Goal: Task Accomplishment & Management: Complete application form

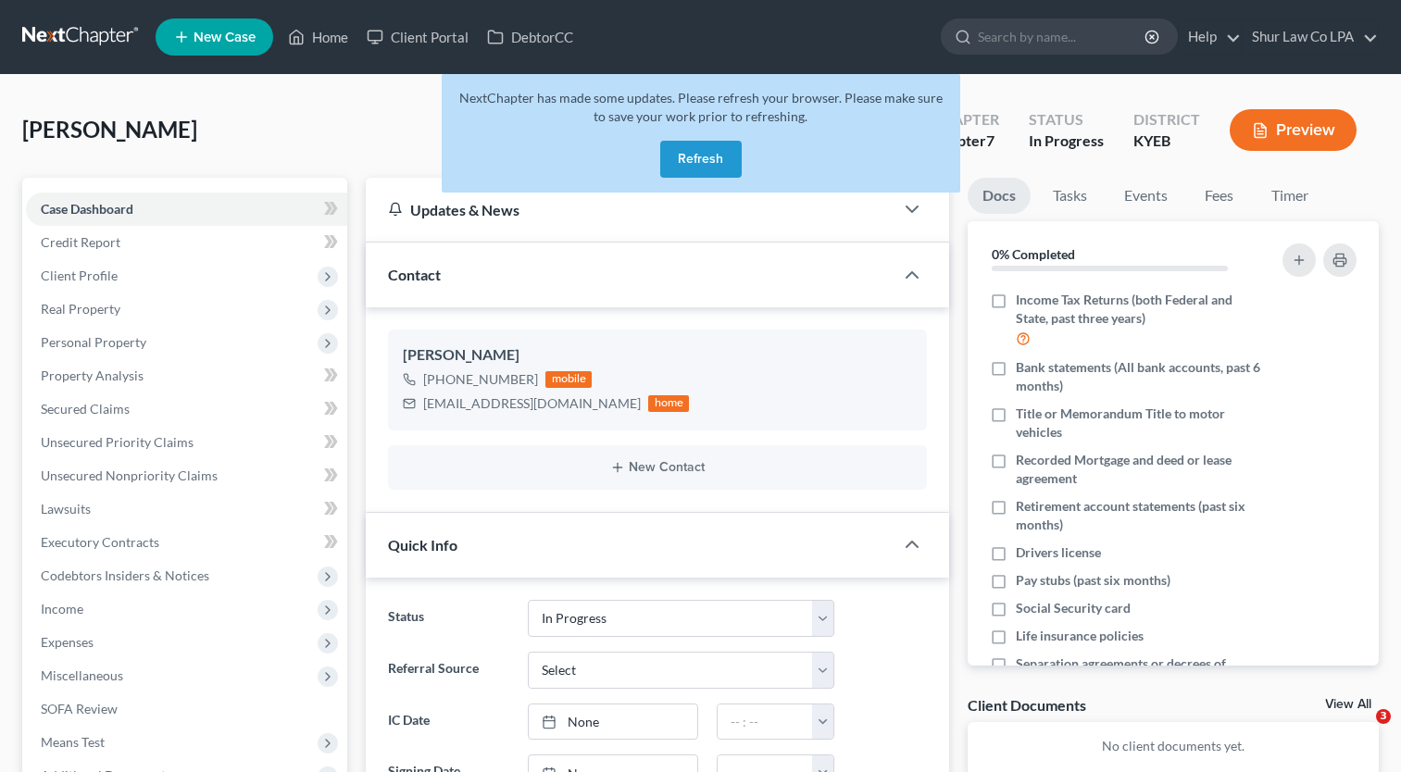
select select "3"
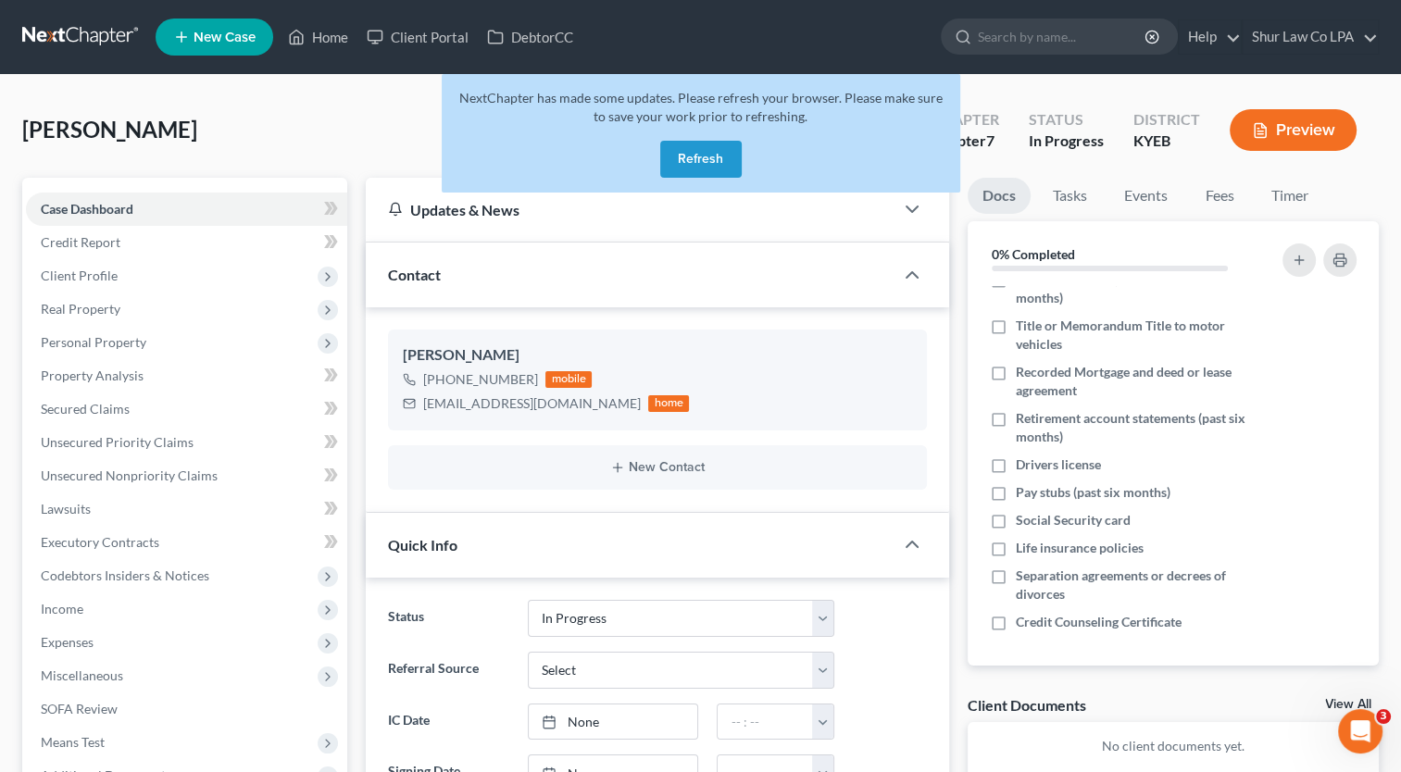
click at [690, 154] on button "Refresh" at bounding box center [700, 159] width 81 height 37
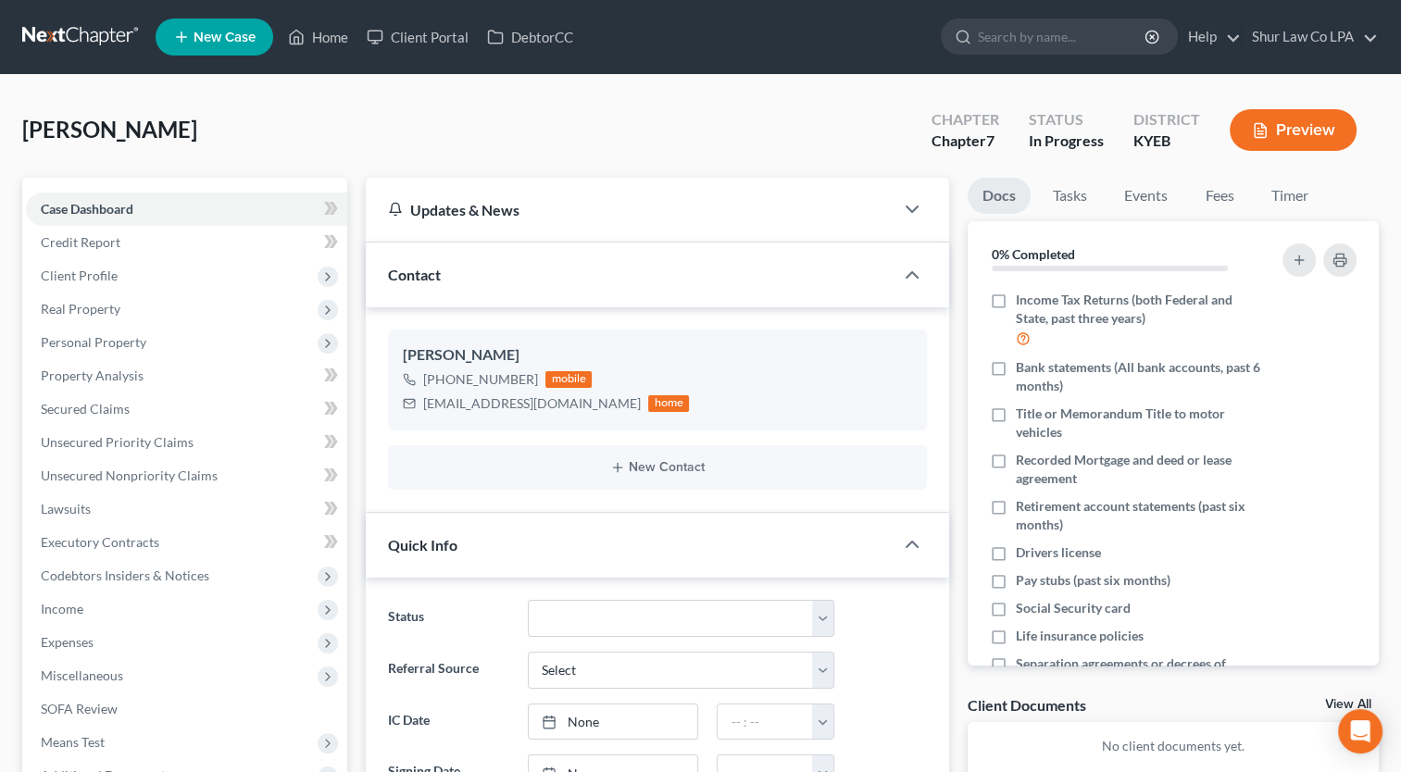
click at [204, 31] on span "New Case" at bounding box center [224, 38] width 62 height 14
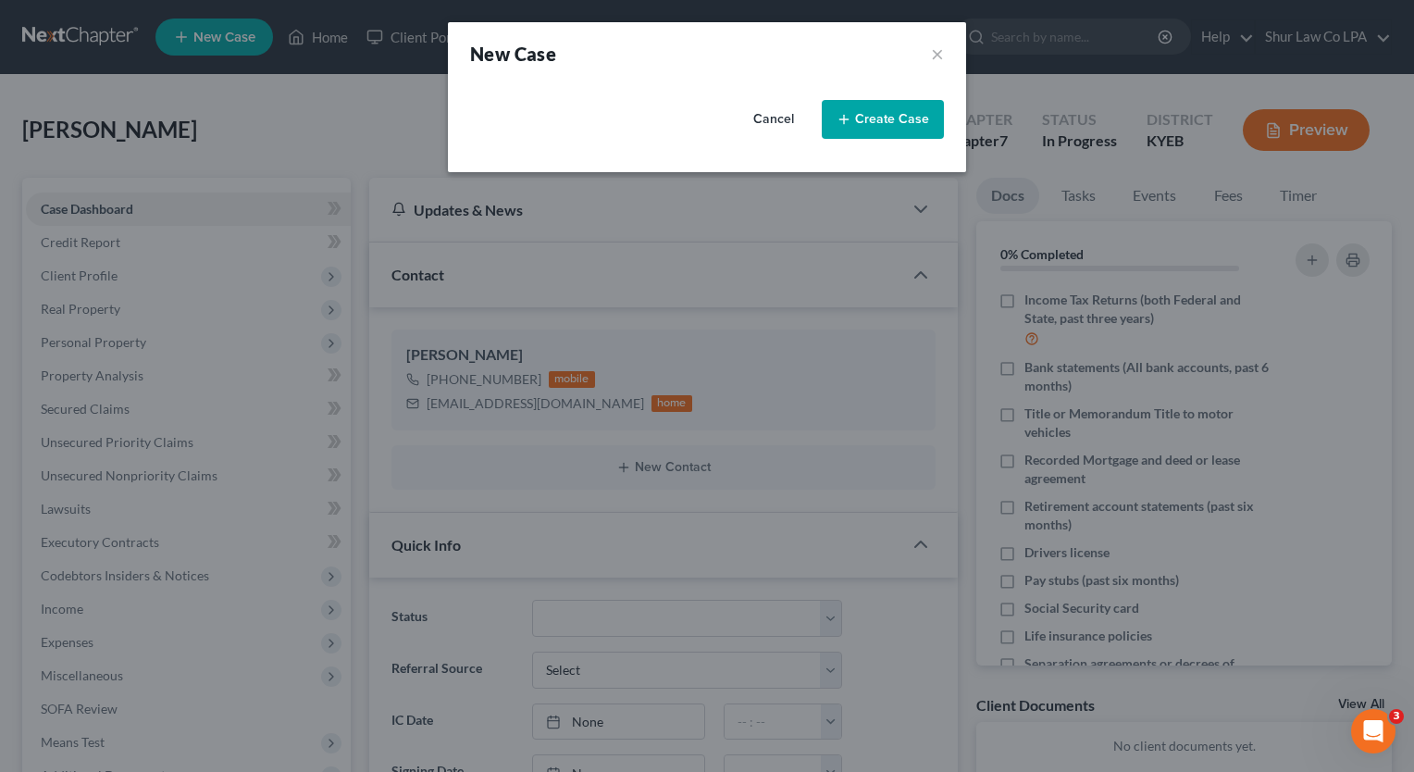
select select "62"
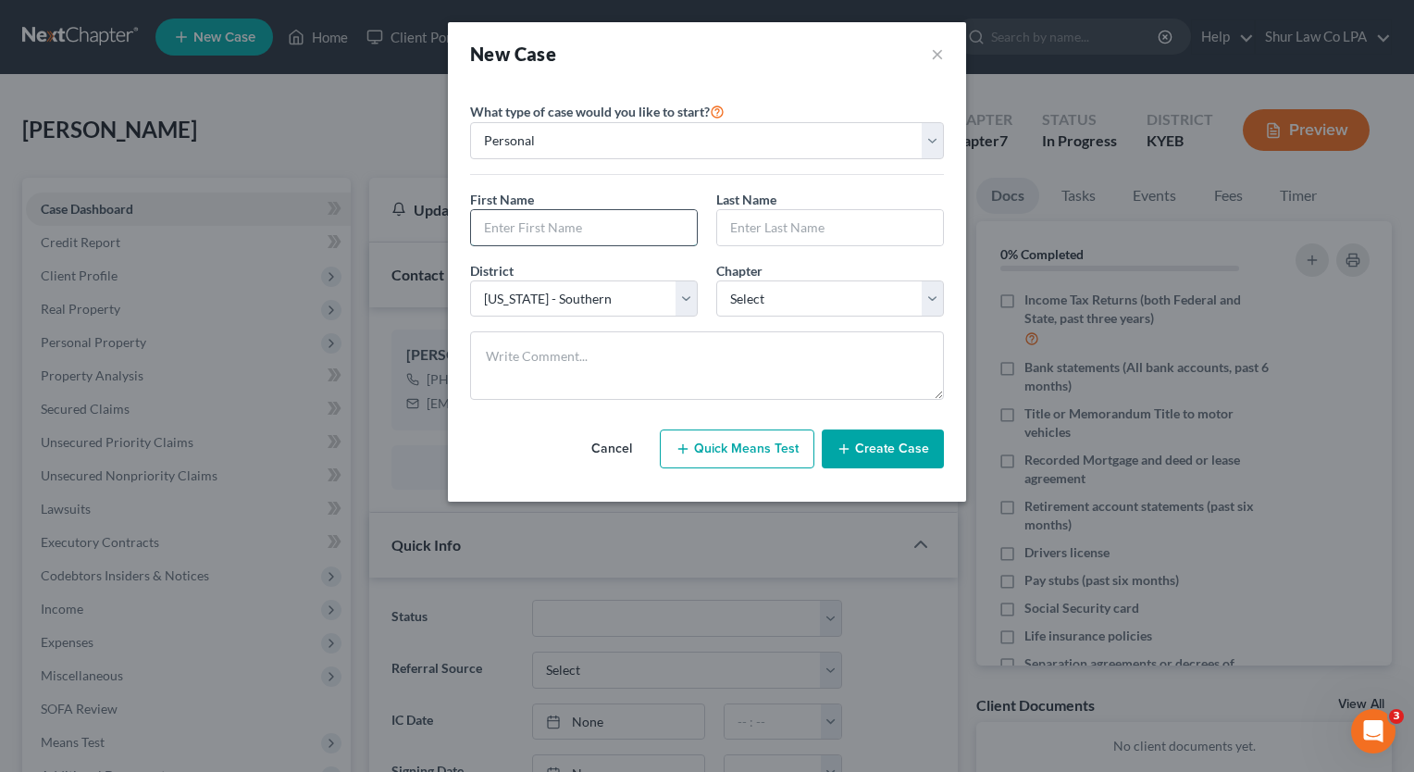
click at [670, 226] on input "text" at bounding box center [584, 227] width 226 height 35
type input "[PERSON_NAME]"
type input "Sams"
click at [758, 300] on select "Select 7 11 12 13" at bounding box center [830, 298] width 228 height 37
select select "3"
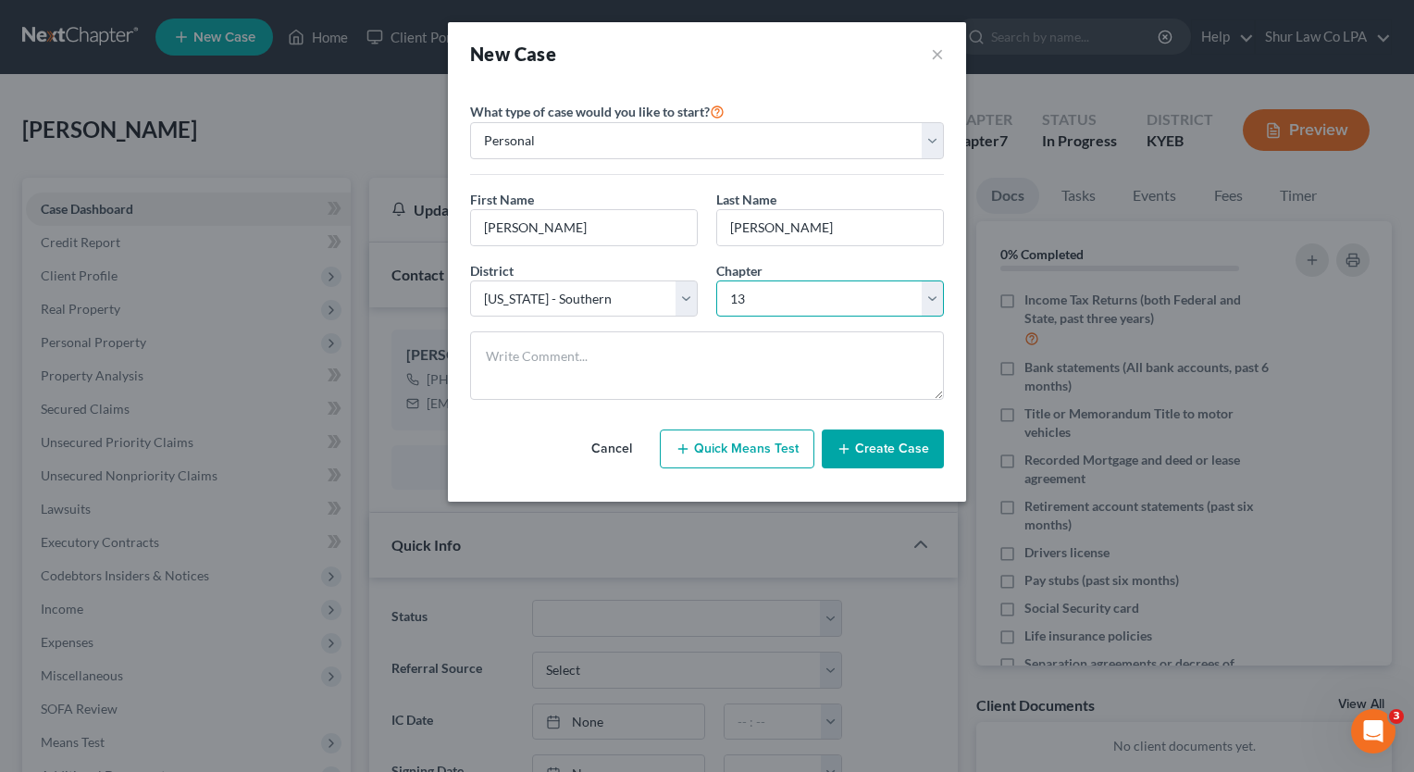
click at [716, 280] on select "Select 7 11 12 13" at bounding box center [830, 298] width 228 height 37
click at [884, 457] on button "Create Case" at bounding box center [883, 449] width 122 height 39
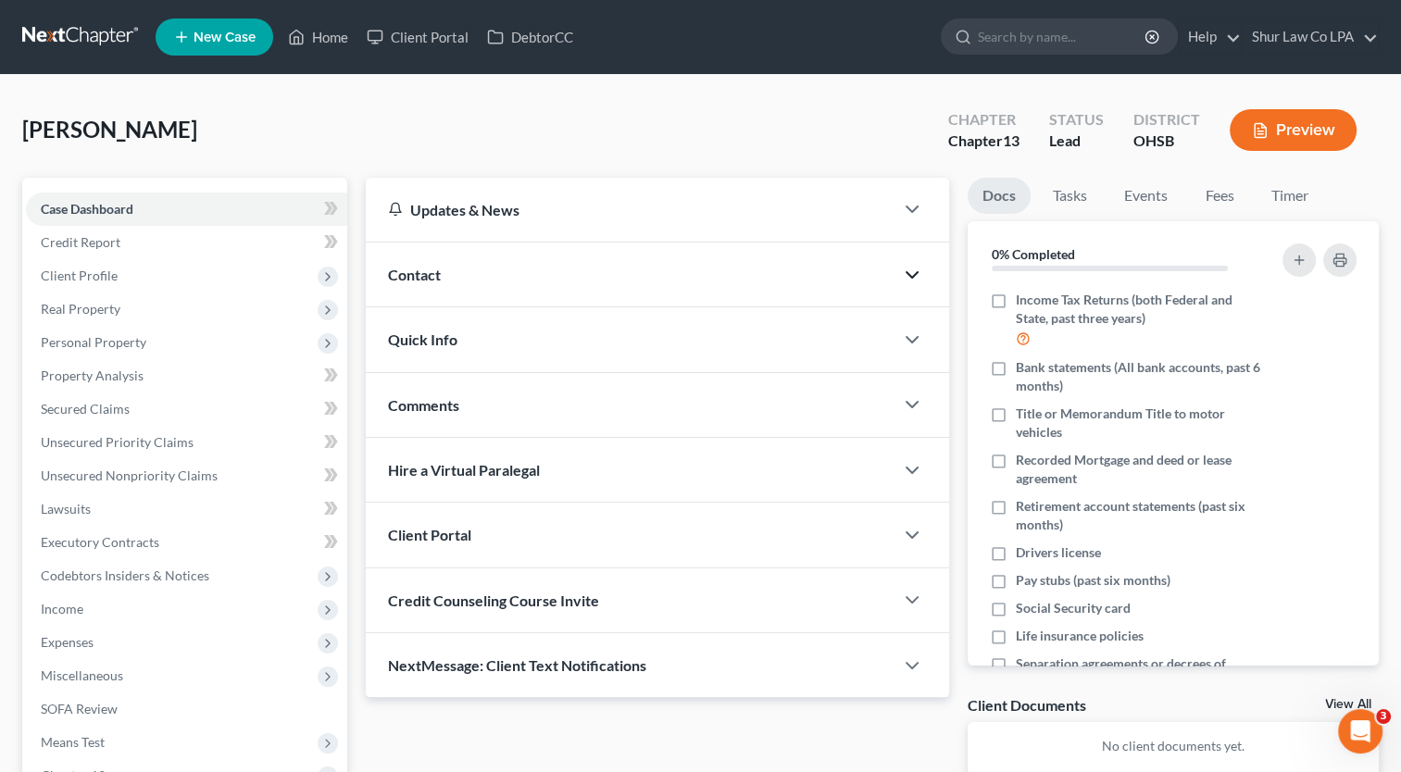
click at [915, 278] on icon "button" at bounding box center [912, 275] width 22 height 22
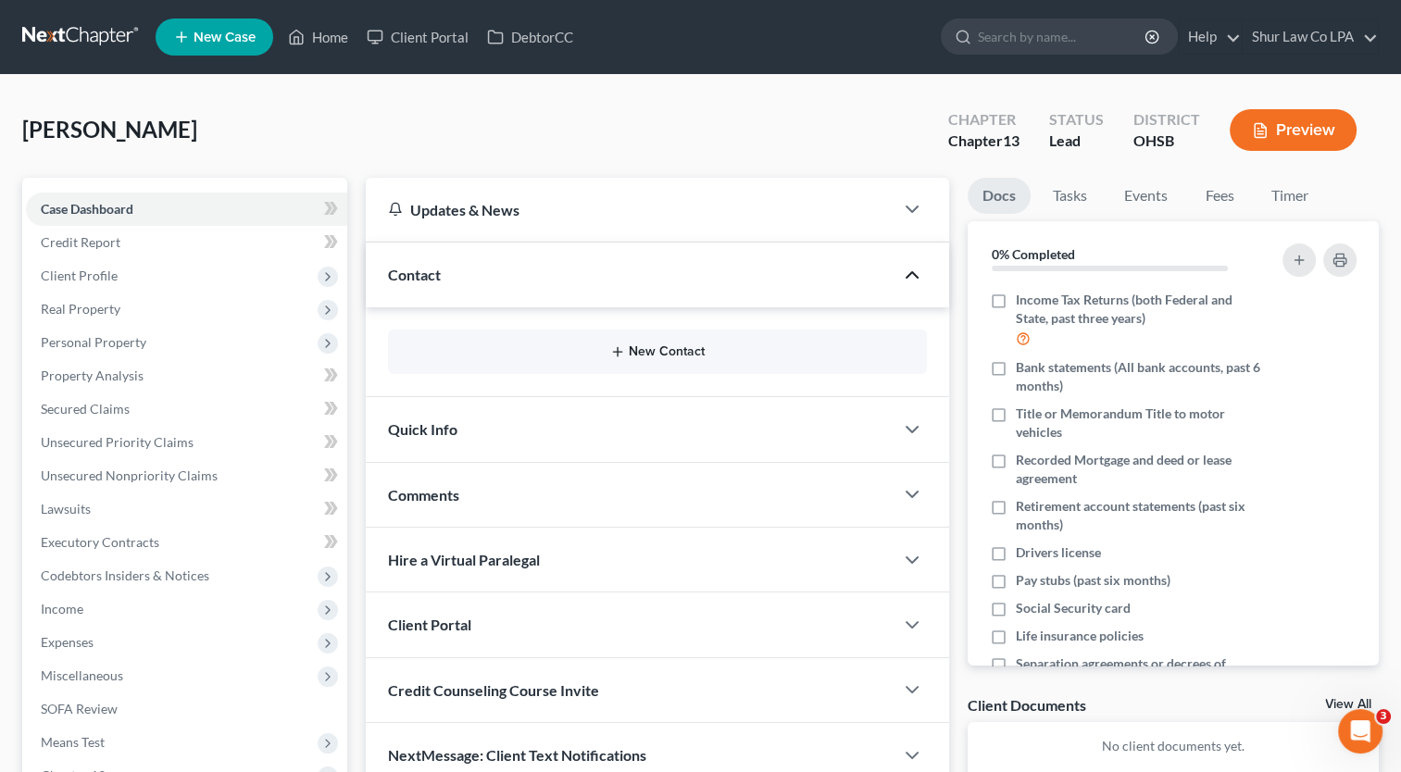
click at [616, 346] on icon "button" at bounding box center [617, 351] width 15 height 15
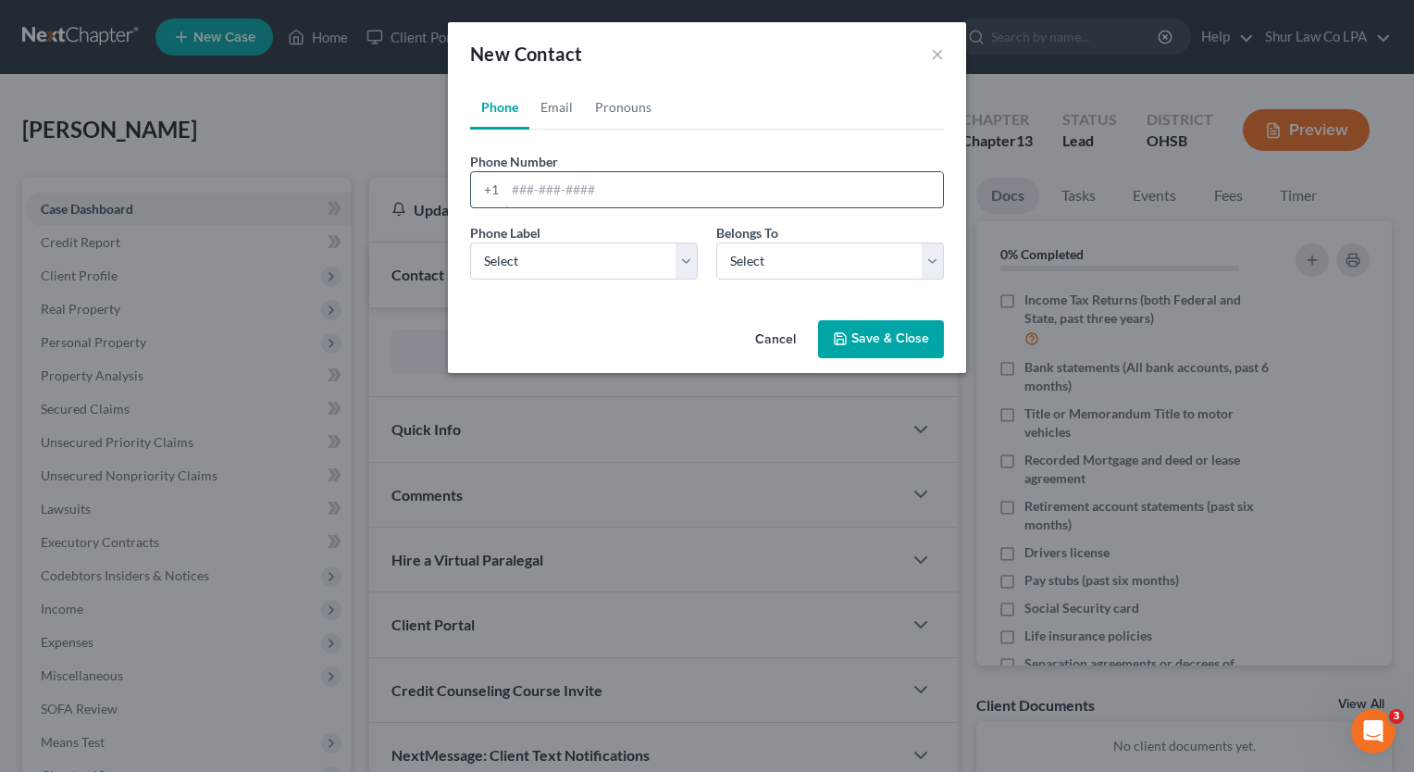
click at [575, 187] on input "tel" at bounding box center [724, 189] width 438 height 35
paste input "+1 (513) 460-9544"
type input "+1 (513) 460-9544"
click at [680, 254] on select "Select Mobile Home Work Other" at bounding box center [584, 261] width 228 height 37
select select "0"
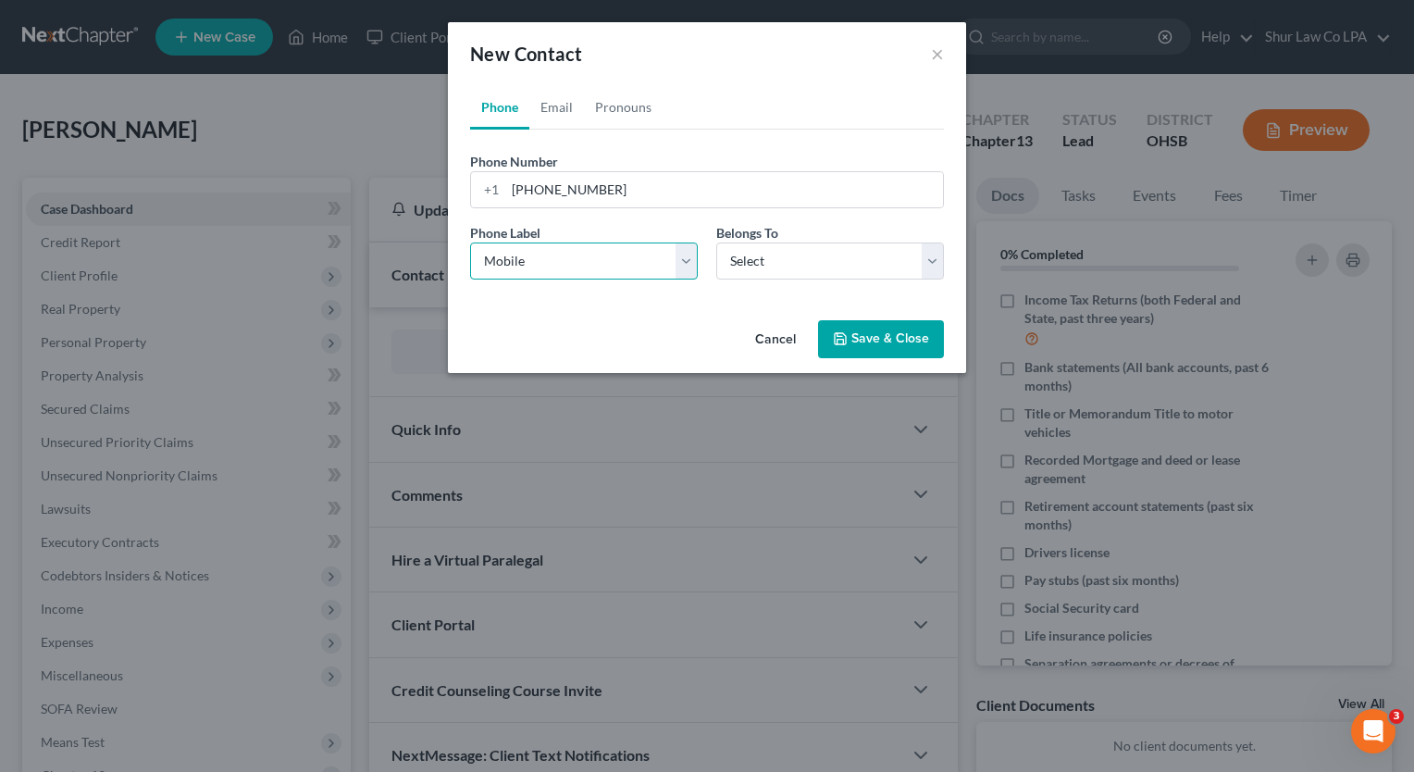
click at [470, 243] on select "Select Mobile Home Work Other" at bounding box center [584, 261] width 228 height 37
click at [759, 257] on select "Select Client Other" at bounding box center [830, 261] width 228 height 37
select select "0"
click at [716, 243] on select "Select Client Other" at bounding box center [830, 261] width 228 height 37
select select "0"
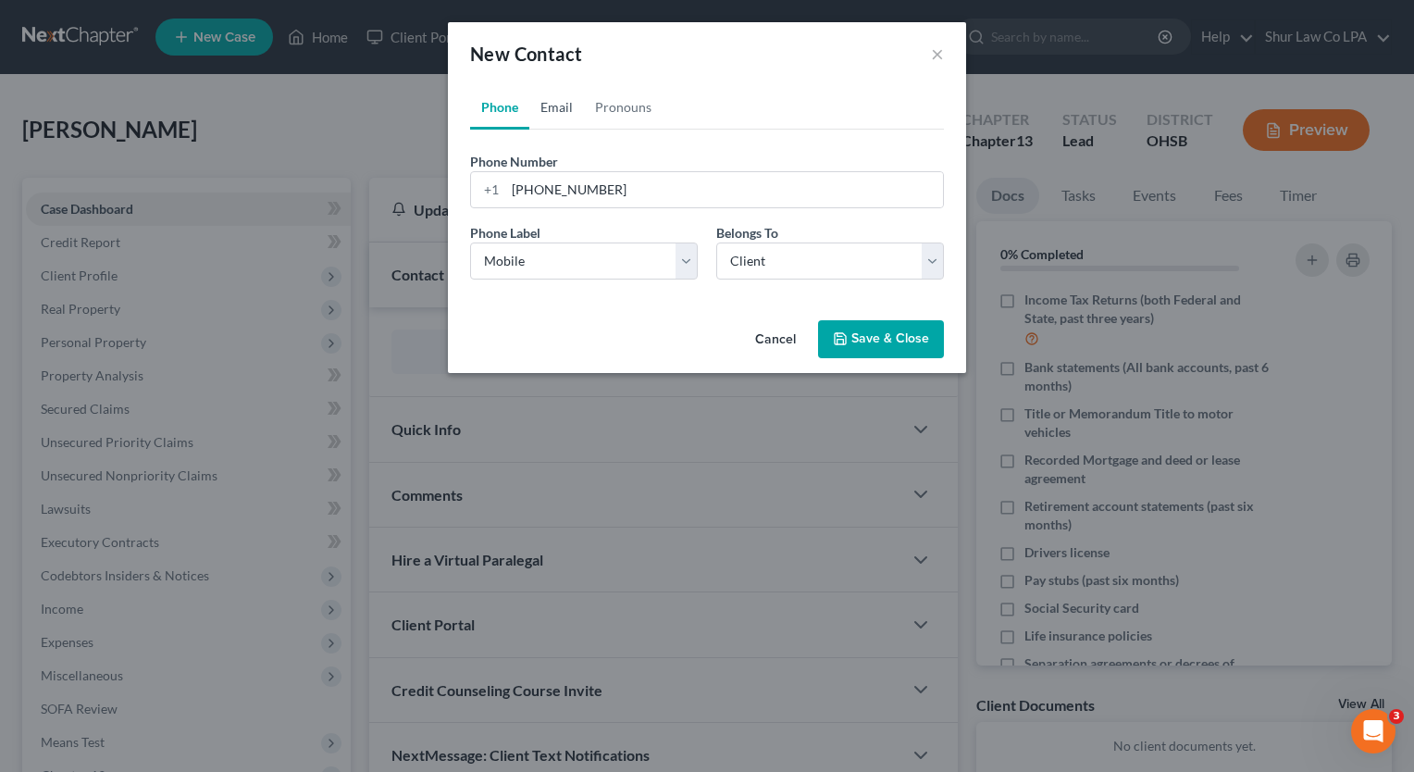
click at [554, 97] on link "Email" at bounding box center [556, 107] width 55 height 44
click at [615, 194] on input "email" at bounding box center [724, 189] width 438 height 35
paste input "jackiesams1967@gmail.com"
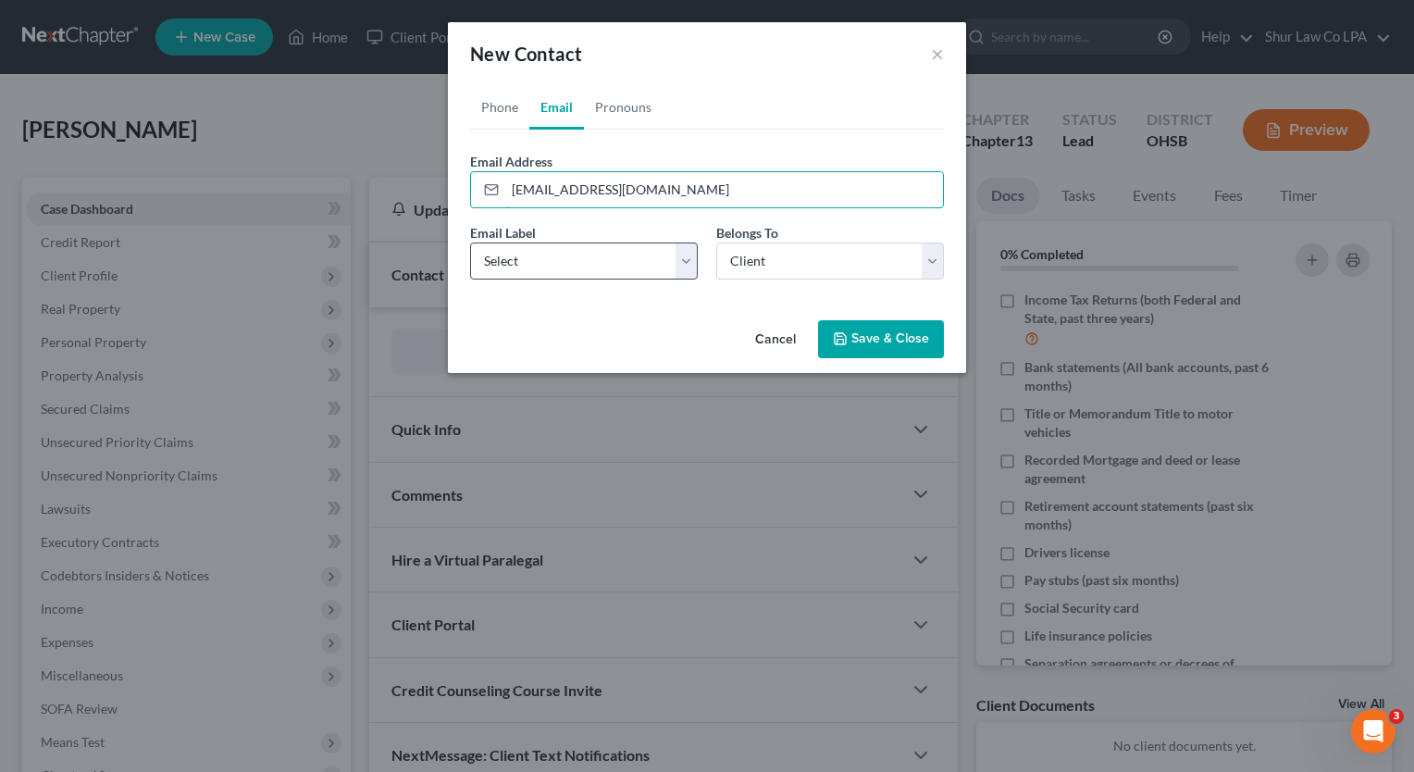
type input "jackiesams1967@gmail.com"
click at [684, 265] on select "Select Home Work Other" at bounding box center [584, 261] width 228 height 37
select select "0"
click at [470, 243] on select "Select Home Work Other" at bounding box center [584, 261] width 228 height 37
click at [875, 344] on button "Save & Close" at bounding box center [881, 339] width 126 height 39
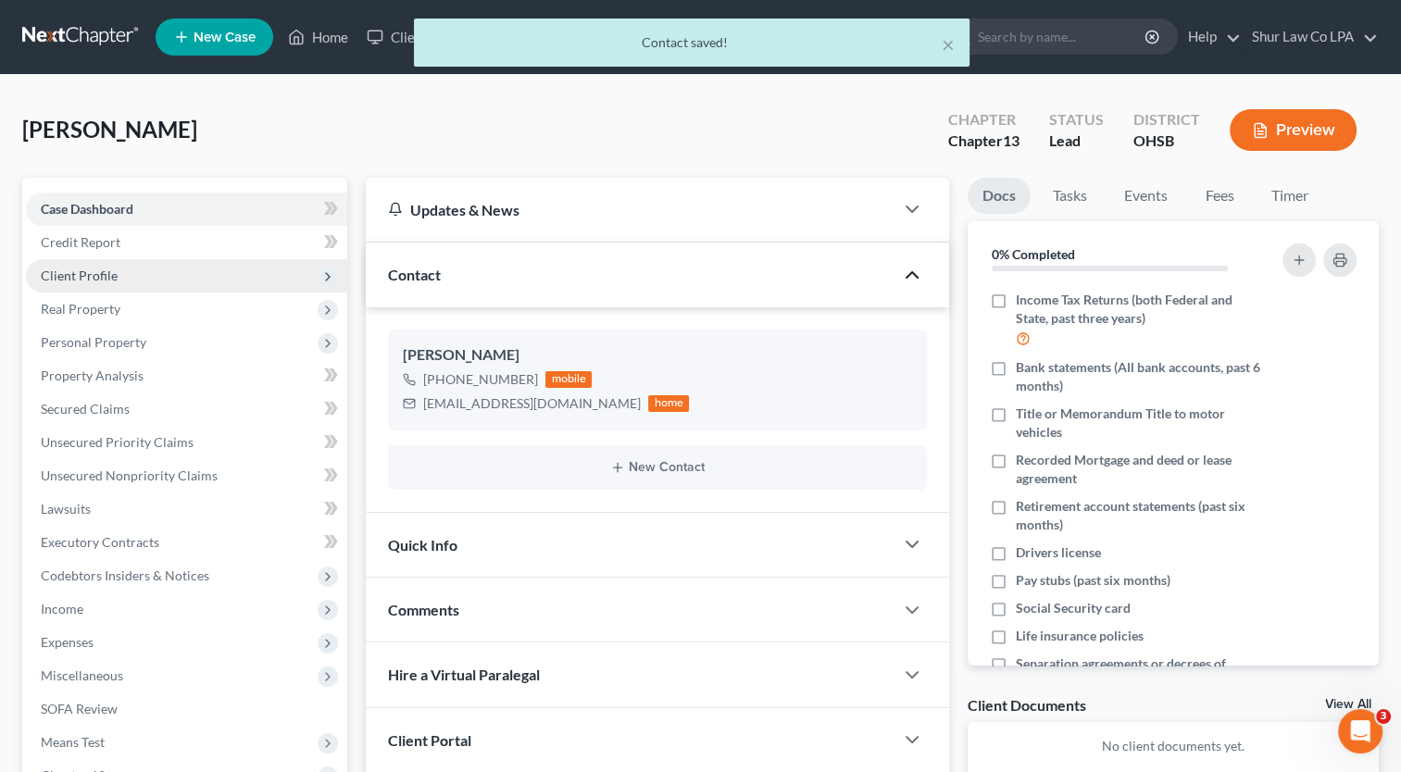
click at [96, 276] on span "Client Profile" at bounding box center [79, 276] width 77 height 16
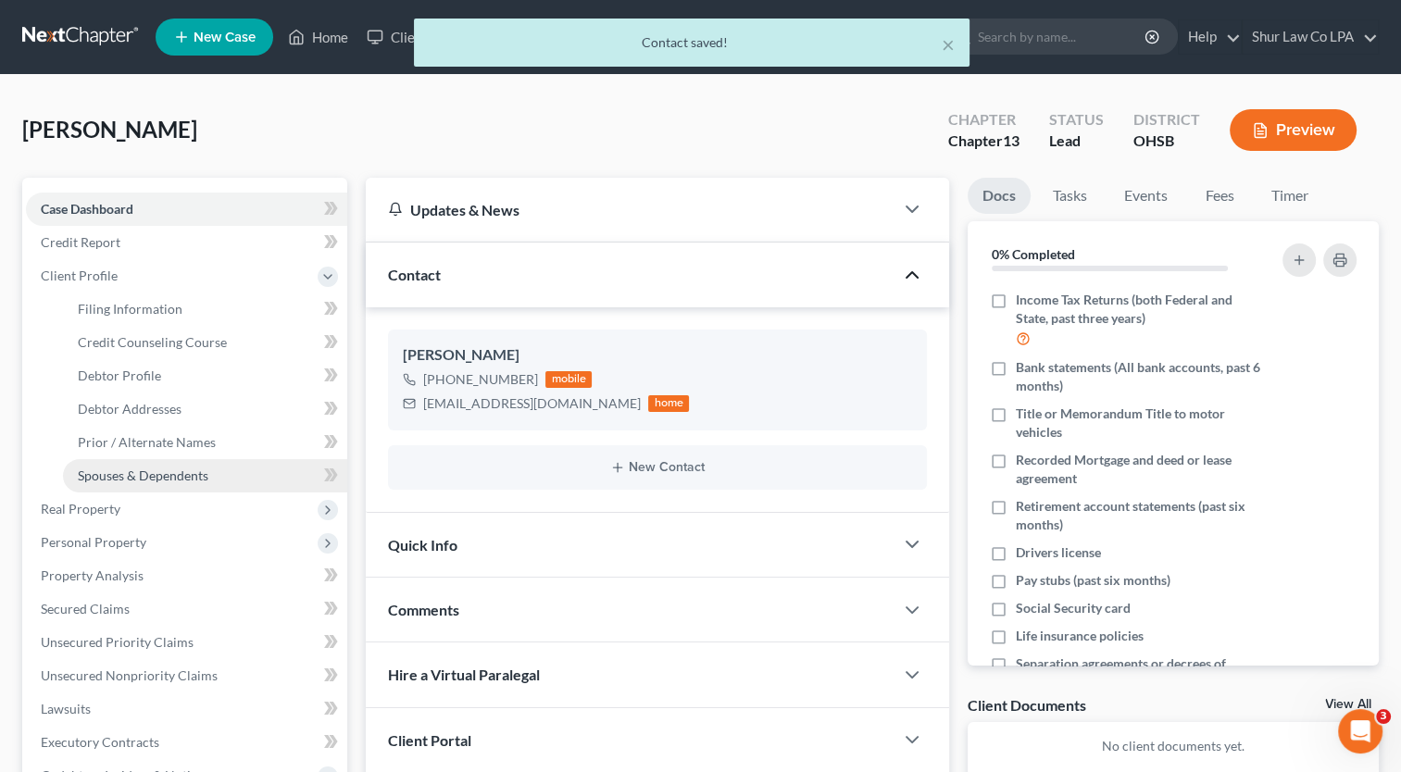
click at [115, 478] on span "Spouses & Dependents" at bounding box center [143, 475] width 131 height 16
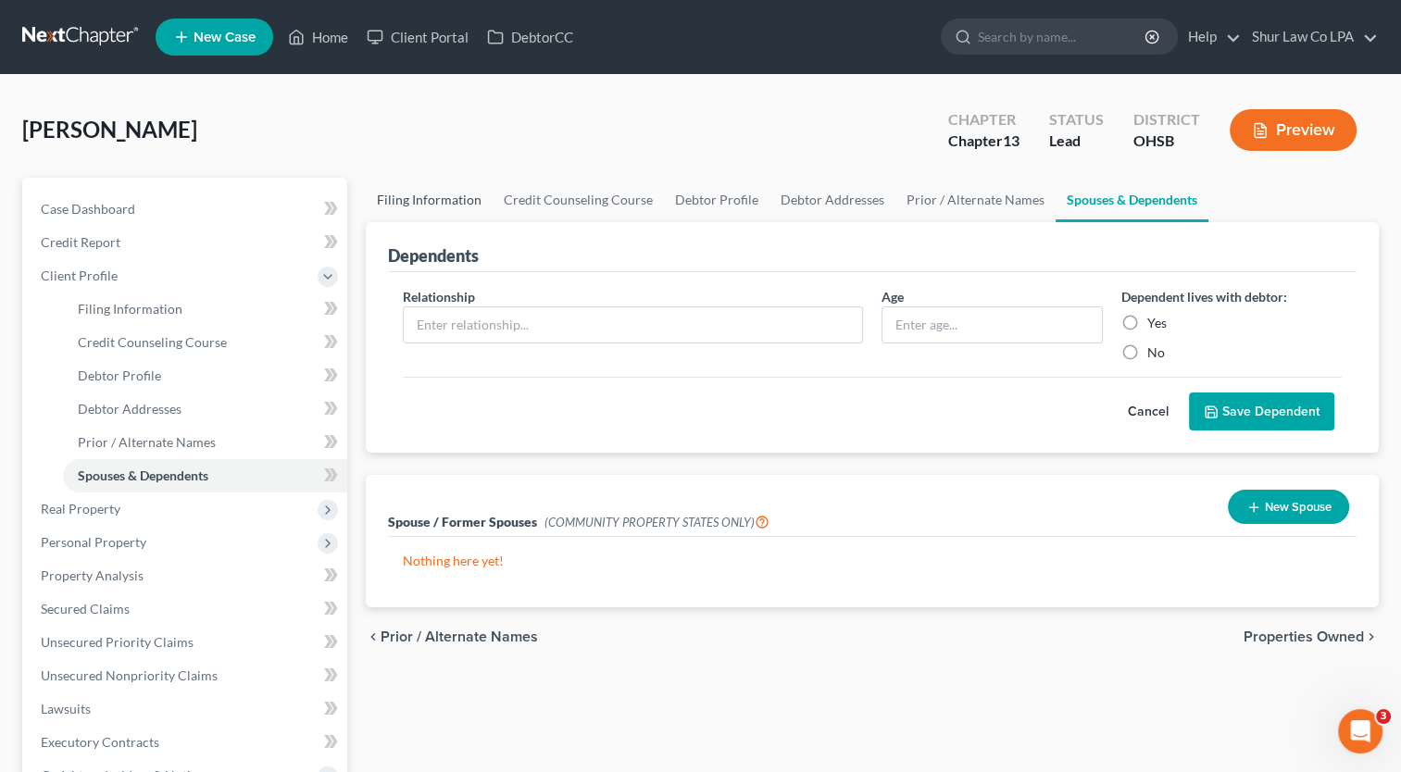
click at [481, 195] on link "Filing Information" at bounding box center [429, 200] width 127 height 44
select select "1"
select select "0"
select select "3"
select select "62"
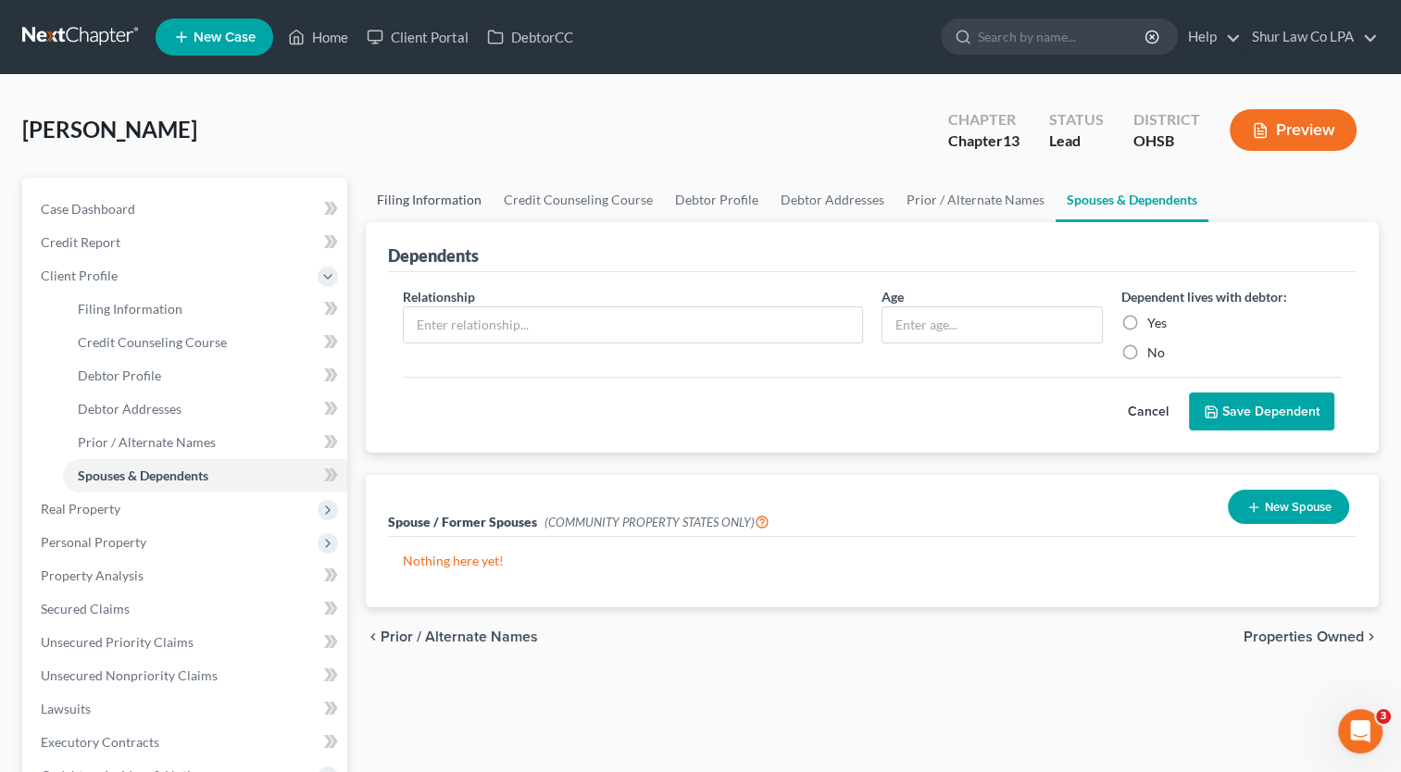
select select "36"
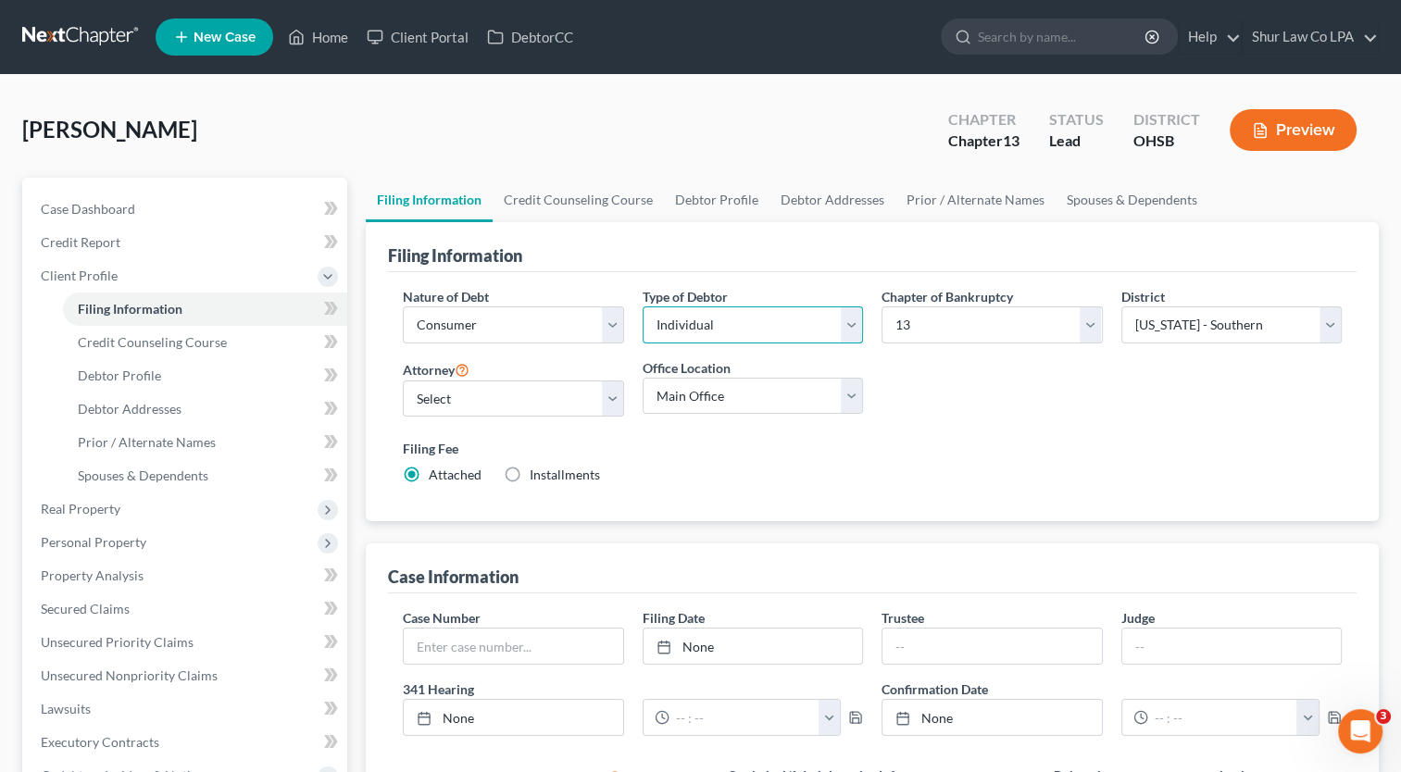
click at [847, 326] on select "Select Individual Joint" at bounding box center [752, 324] width 220 height 37
select select "1"
click at [642, 306] on select "Select Individual Joint" at bounding box center [752, 324] width 220 height 37
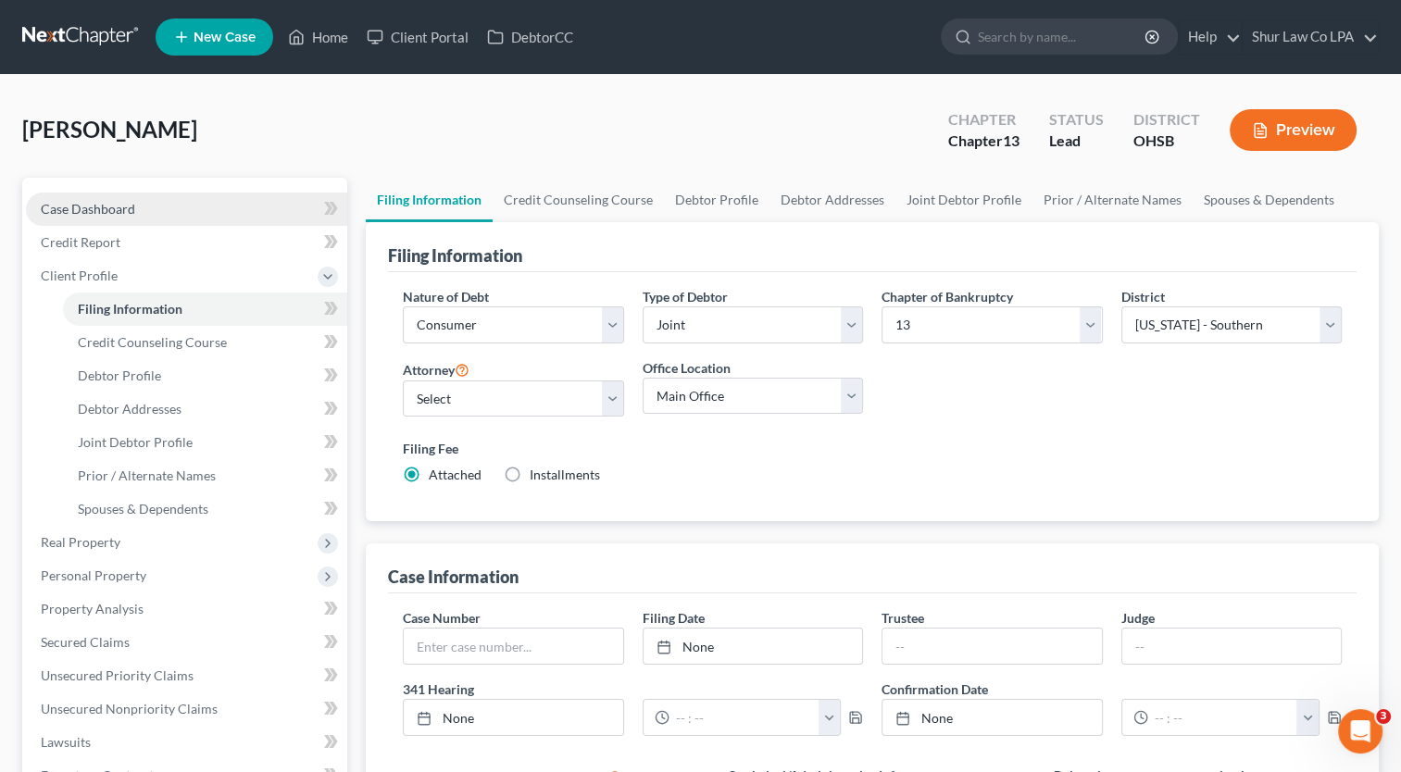
click at [155, 201] on link "Case Dashboard" at bounding box center [186, 209] width 321 height 33
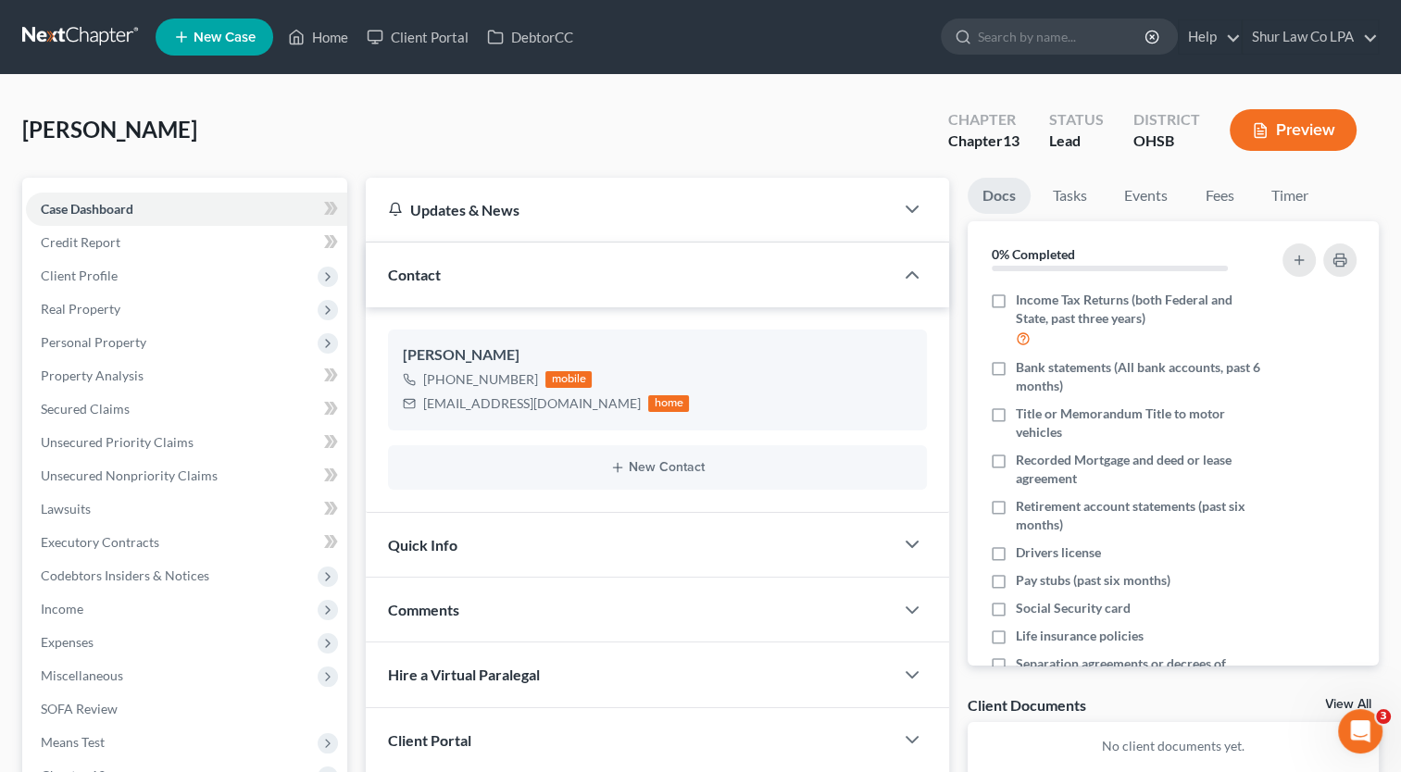
scroll to position [243, 0]
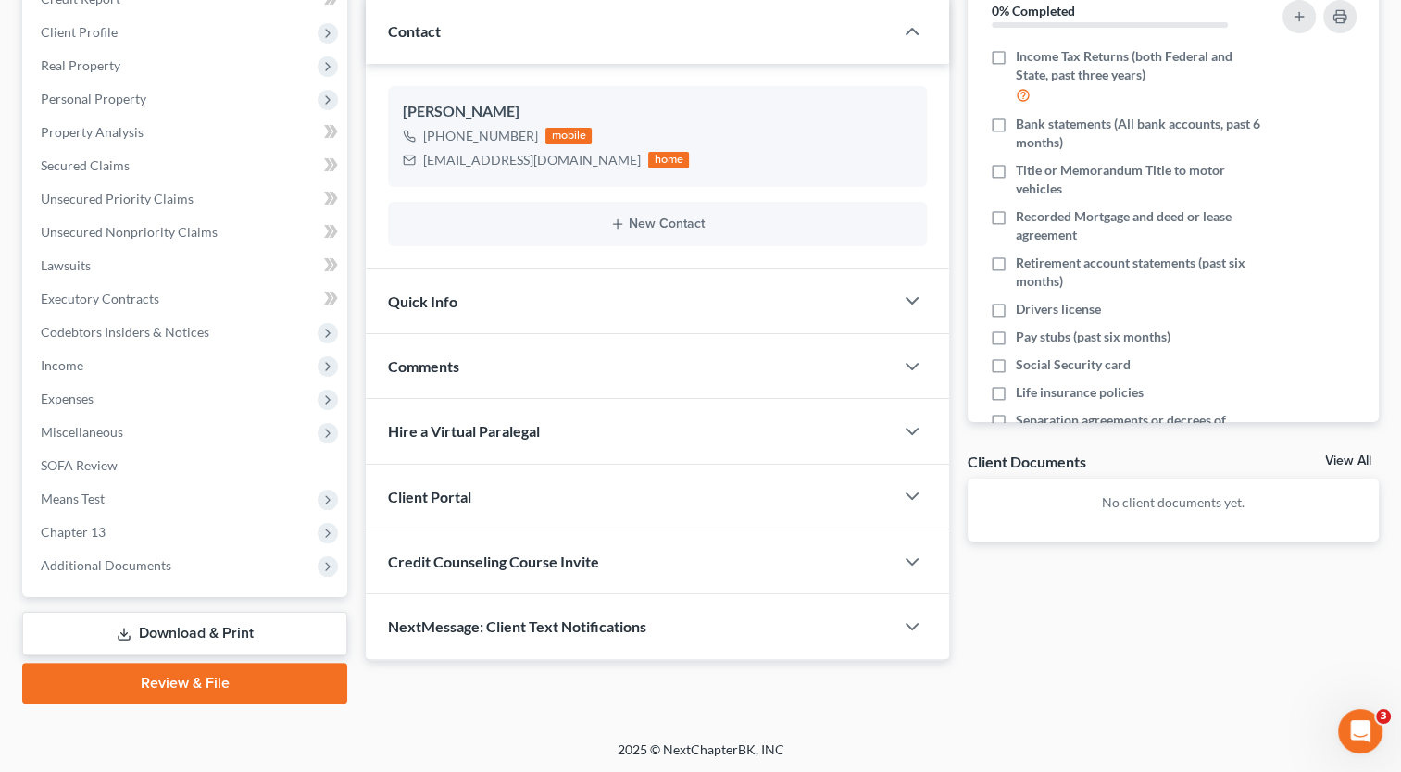
click at [916, 515] on div "Client Portal" at bounding box center [657, 497] width 583 height 65
click at [912, 499] on icon "button" at bounding box center [912, 496] width 22 height 22
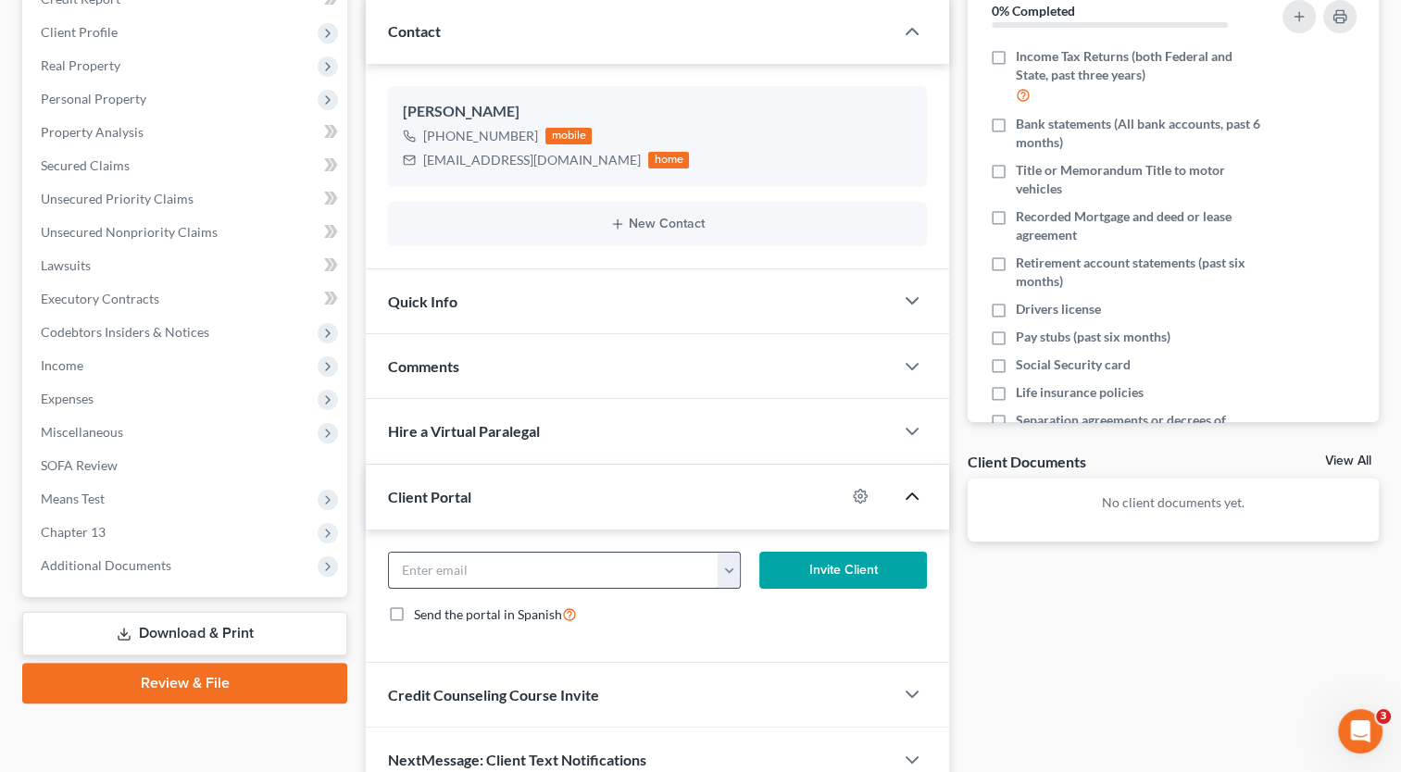
click at [683, 557] on input "email" at bounding box center [554, 570] width 330 height 35
paste input "jackiesams1967@gmail.com"
type input "jackiesams1967@gmail.com"
click at [859, 557] on button "Invite Client" at bounding box center [843, 570] width 168 height 37
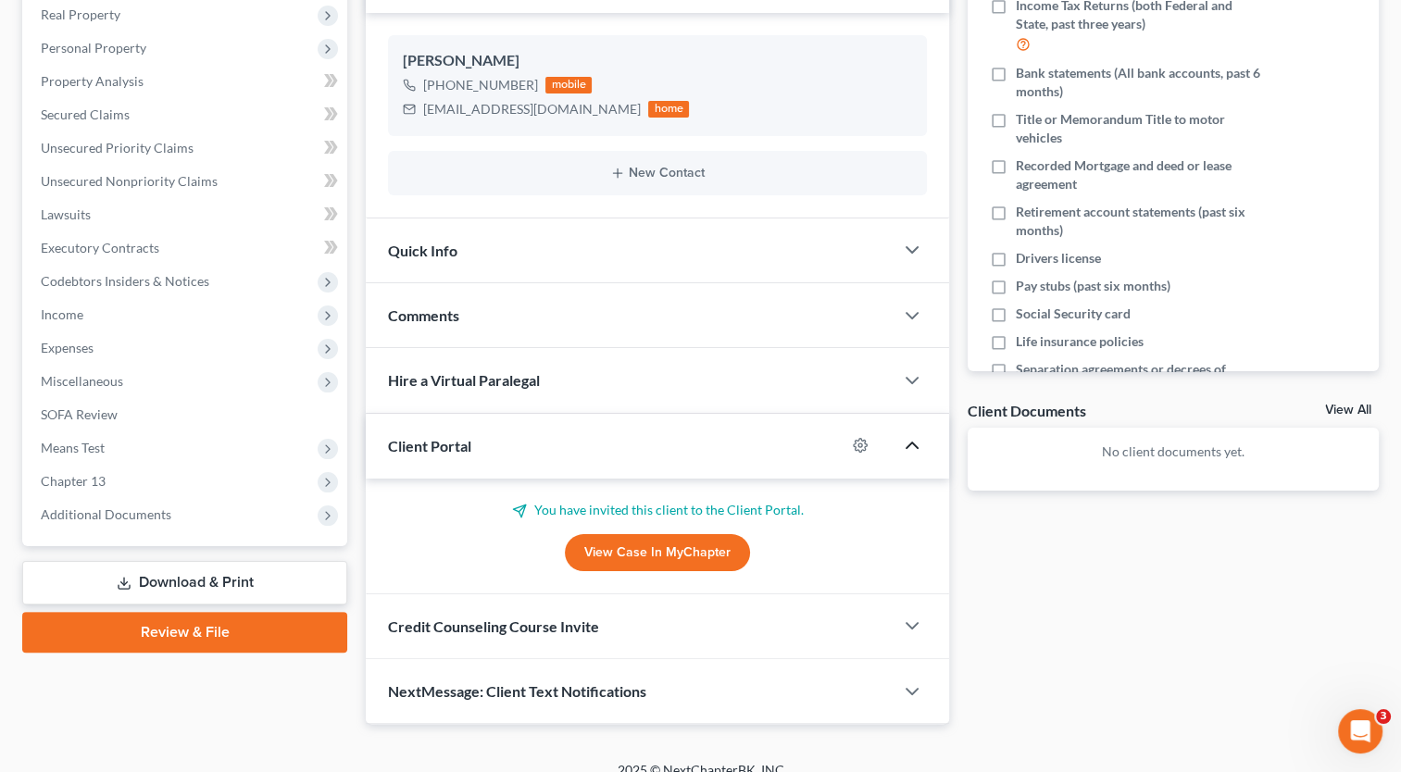
scroll to position [314, 0]
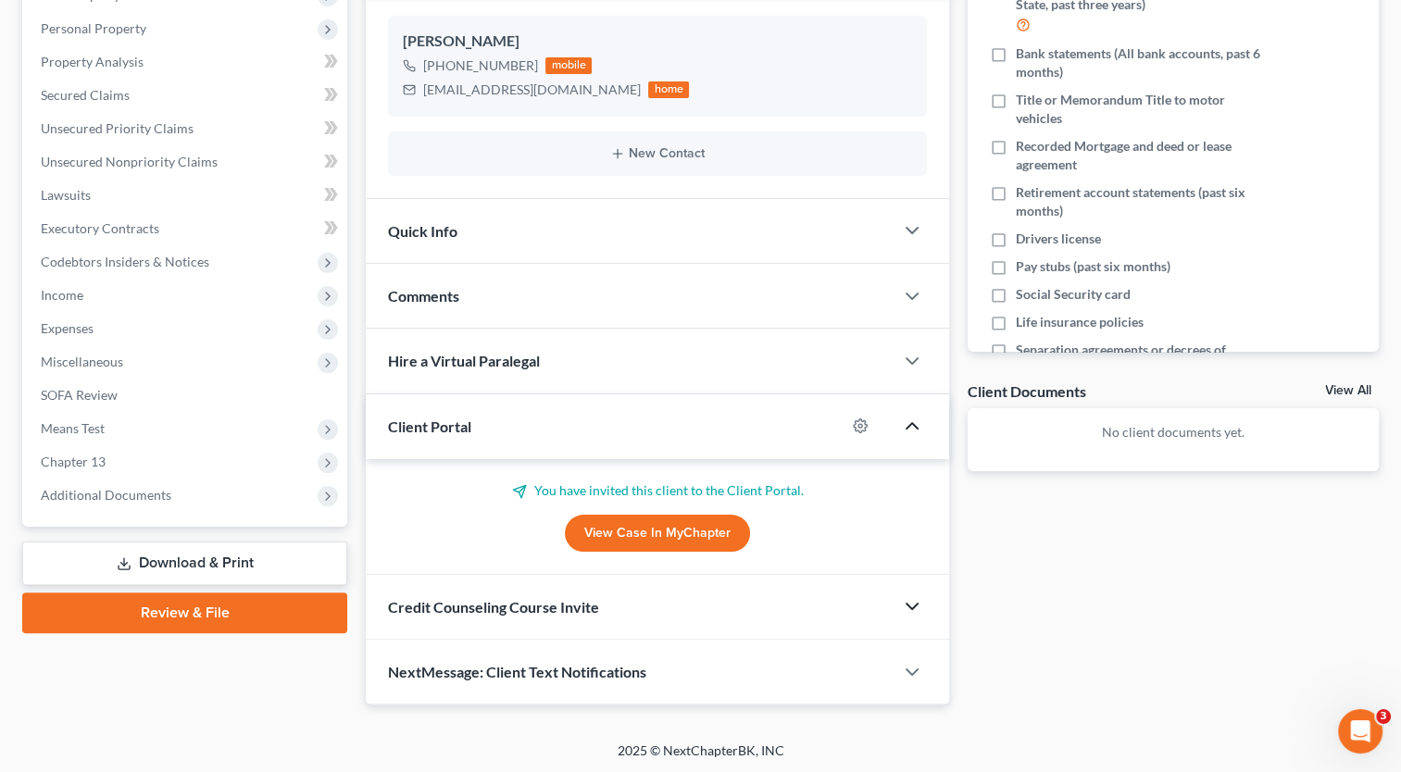
click at [910, 605] on polyline "button" at bounding box center [911, 607] width 11 height 6
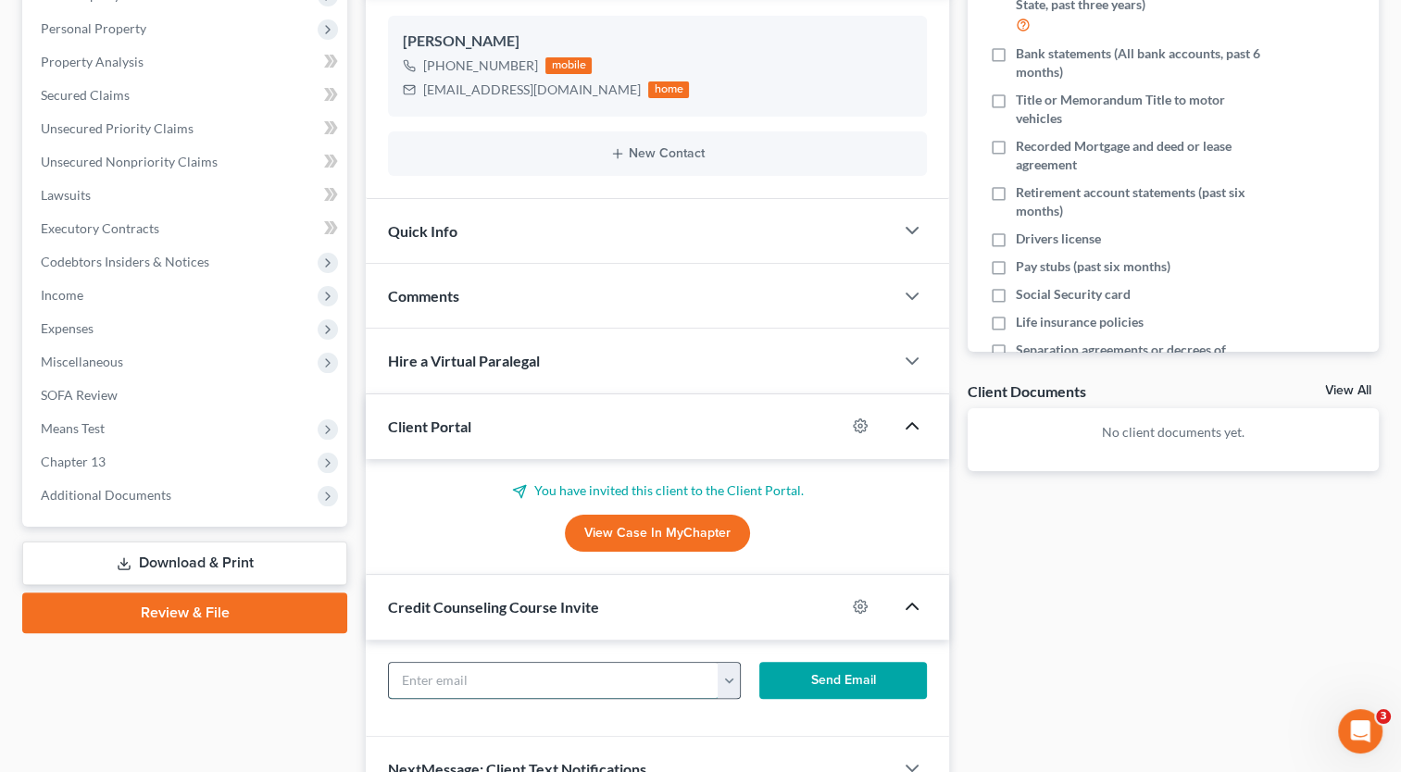
click at [581, 679] on input "text" at bounding box center [554, 680] width 330 height 35
paste input "jackiesams1967@gmail.com"
type input "jackiesams1967@gmail.com"
click at [803, 675] on button "Send Email" at bounding box center [843, 680] width 168 height 37
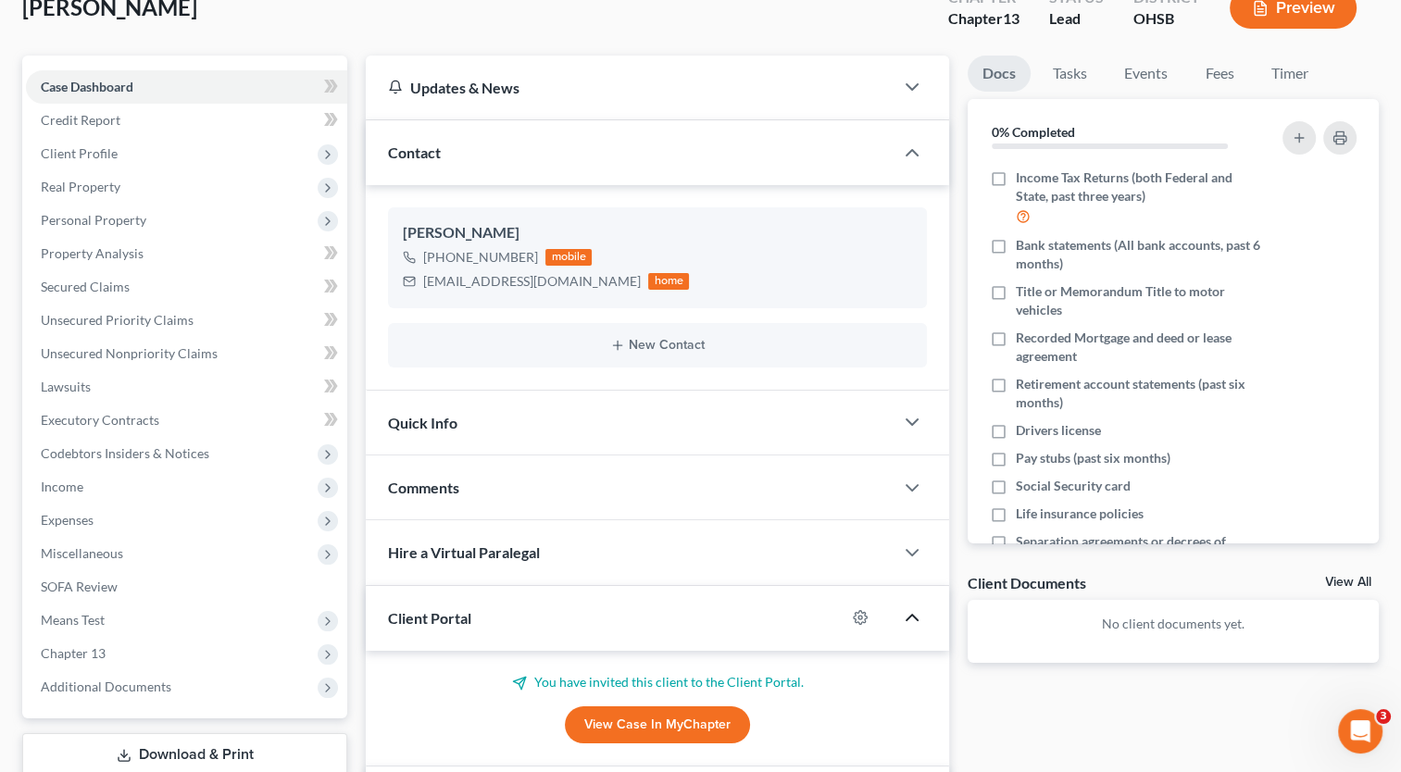
scroll to position [0, 0]
